Goal: Use online tool/utility: Utilize a website feature to perform a specific function

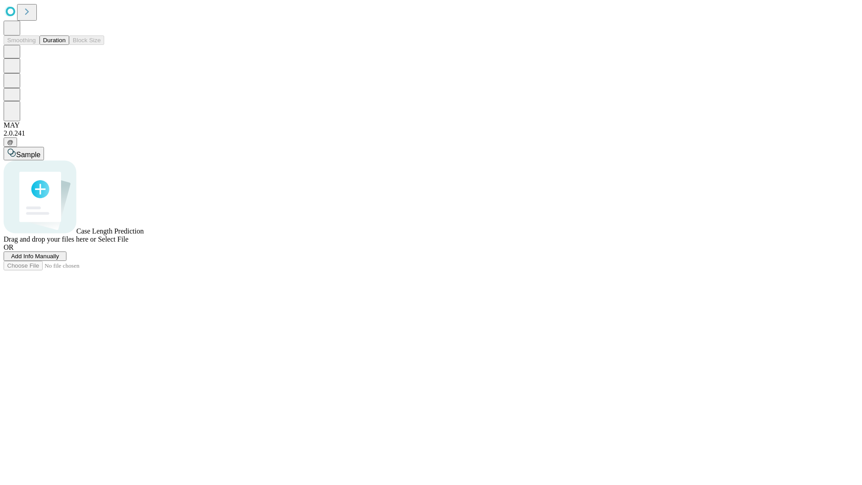
click at [59, 259] on span "Add Info Manually" at bounding box center [35, 256] width 48 height 7
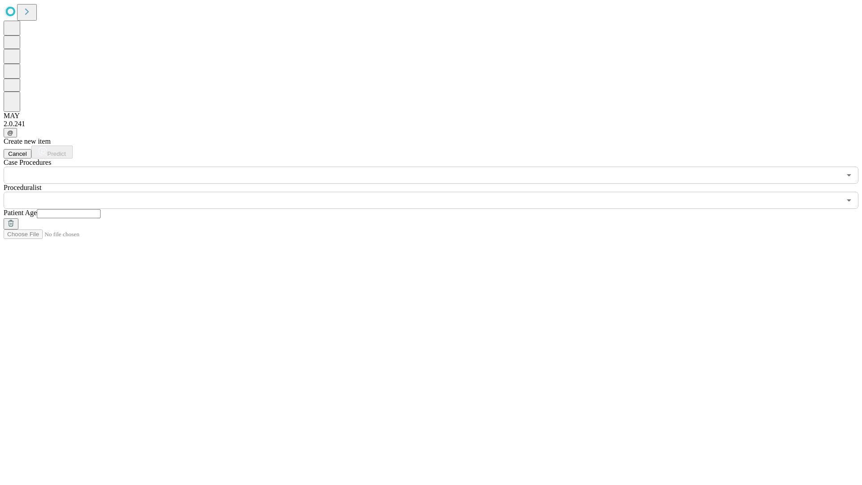
click at [101, 209] on input "text" at bounding box center [69, 213] width 64 height 9
type input "**"
click at [437, 192] on input "text" at bounding box center [422, 200] width 837 height 17
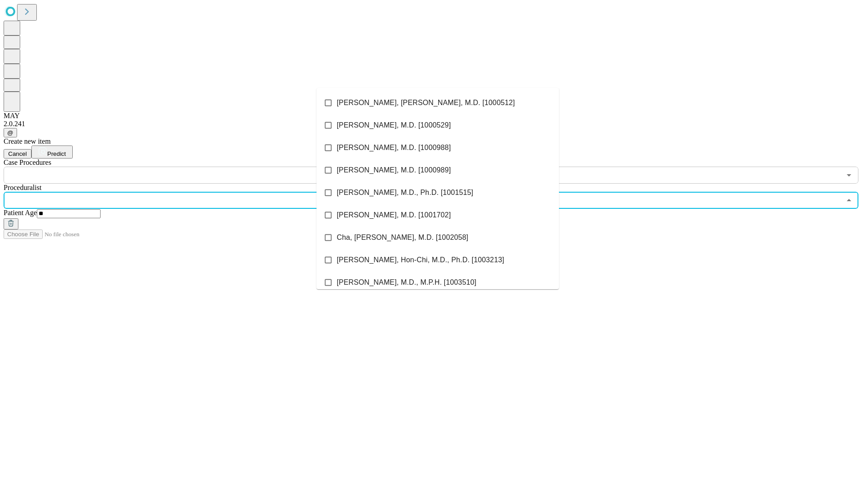
click at [438, 103] on li "[PERSON_NAME], [PERSON_NAME], M.D. [1000512]" at bounding box center [438, 103] width 242 height 22
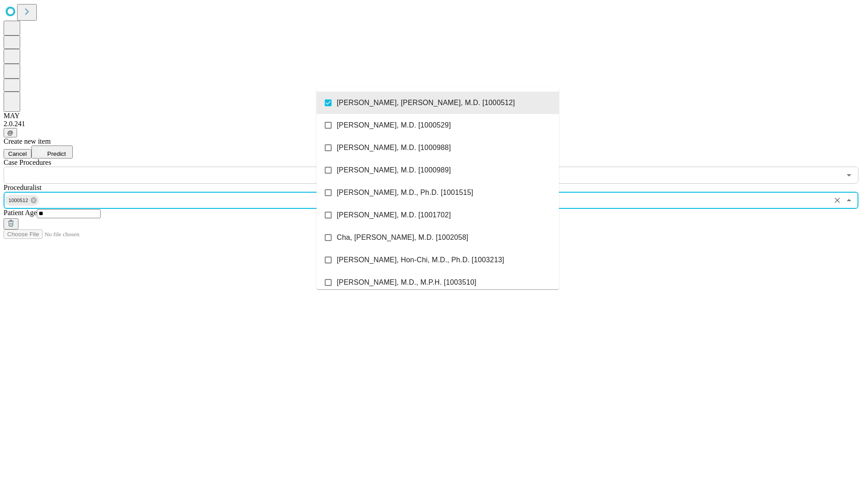
click at [189, 167] on input "text" at bounding box center [422, 175] width 837 height 17
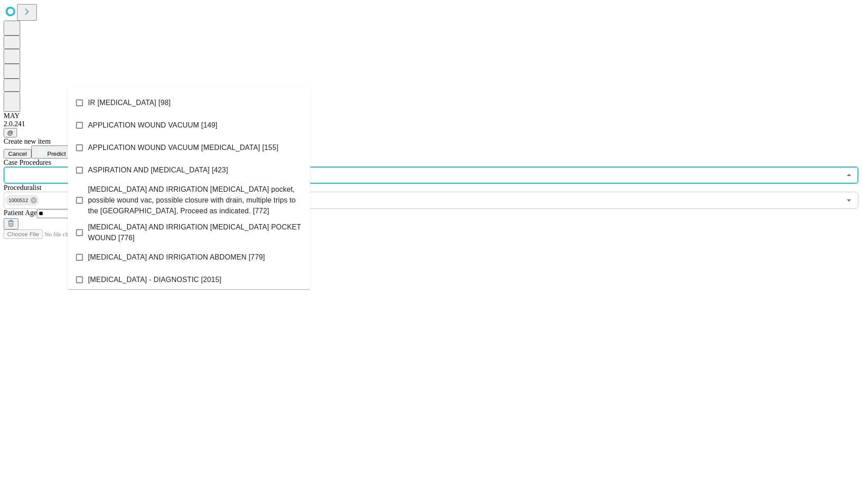
click at [189, 103] on li "IR [MEDICAL_DATA] [98]" at bounding box center [189, 103] width 242 height 22
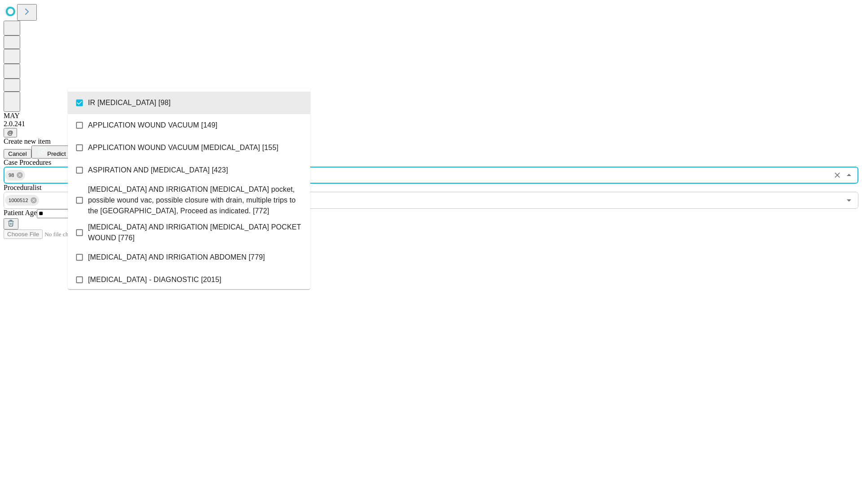
click at [66, 150] on span "Predict" at bounding box center [56, 153] width 18 height 7
